Goal: Communication & Community: Answer question/provide support

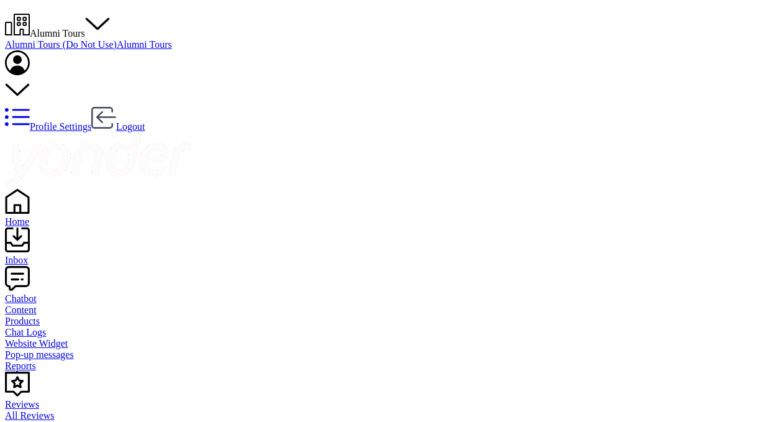
click at [43, 255] on div "Inbox" at bounding box center [391, 260] width 773 height 11
